Goal: Information Seeking & Learning: Learn about a topic

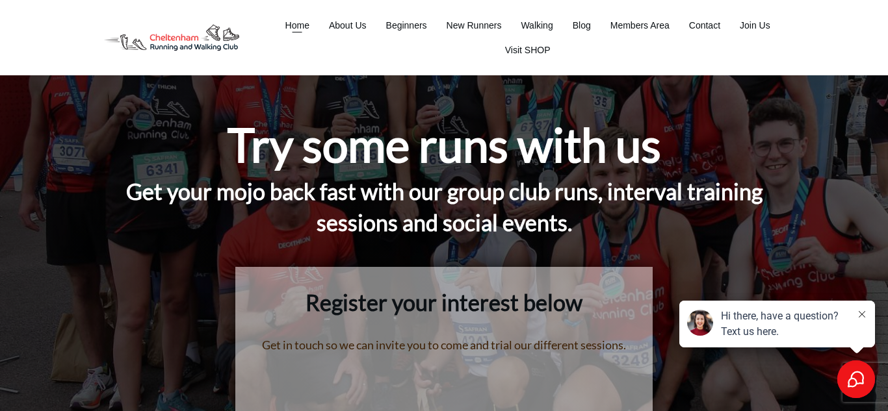
click at [297, 26] on span "Home" at bounding box center [297, 25] width 24 height 18
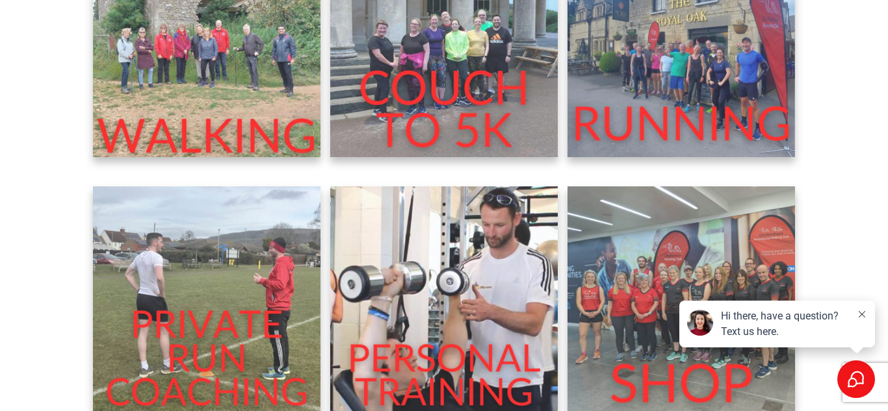
scroll to position [486, 0]
click at [621, 279] on img at bounding box center [680, 300] width 227 height 227
click at [637, 55] on img at bounding box center [680, 43] width 227 height 227
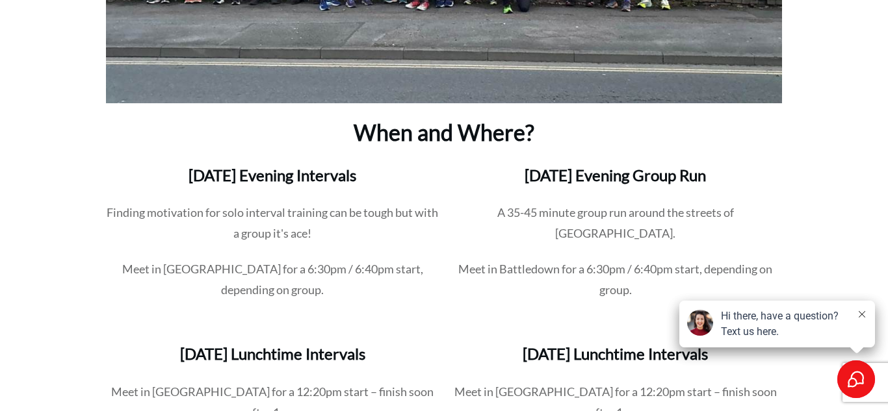
scroll to position [1881, 0]
